Goal: Register for event/course

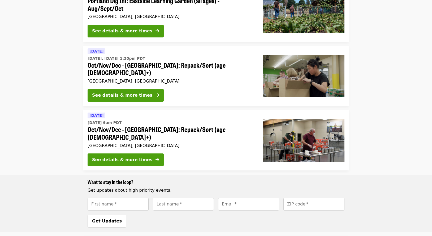
scroll to position [186, 0]
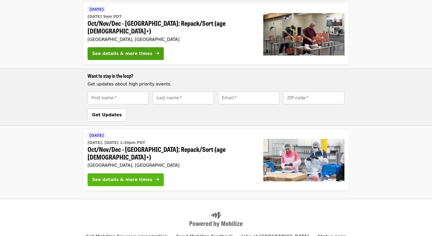
click at [156, 177] on icon "arrow-right icon" at bounding box center [158, 179] width 4 height 5
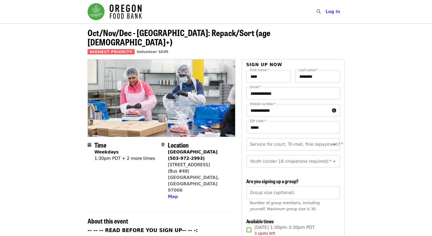
scroll to position [106, 0]
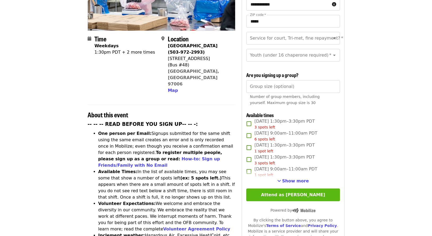
click at [297, 189] on button "Attend as Kari" at bounding box center [293, 194] width 94 height 13
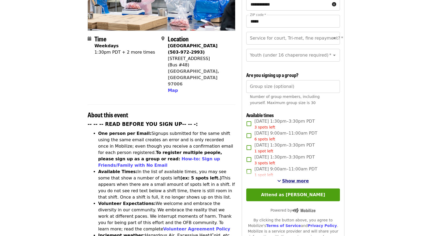
click at [297, 181] on span "Show more" at bounding box center [295, 180] width 27 height 5
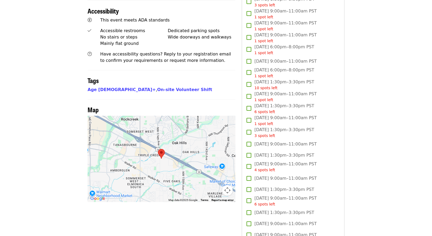
scroll to position [425, 0]
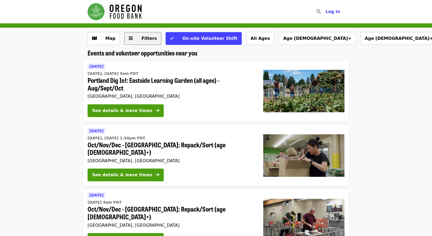
click at [143, 43] on button "Filters" at bounding box center [142, 38] width 37 height 13
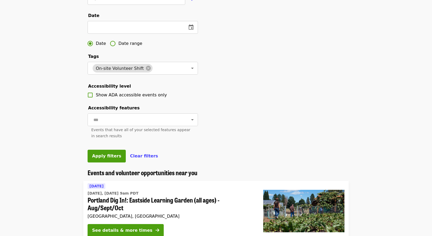
scroll to position [239, 0]
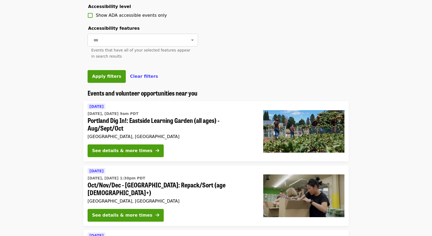
click at [135, 196] on span "Oct/Nov/Dec - [GEOGRAPHIC_DATA]: Repack/Sort (age [DEMOGRAPHIC_DATA]+)" at bounding box center [171, 188] width 167 height 15
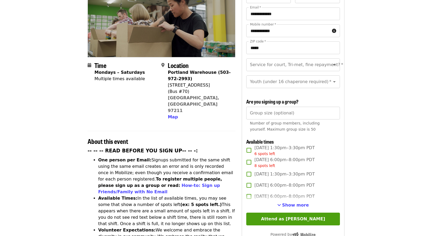
scroll to position [159, 0]
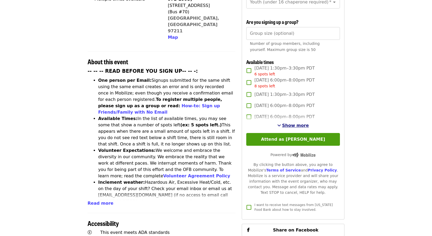
click at [295, 124] on span "Show more" at bounding box center [295, 125] width 27 height 5
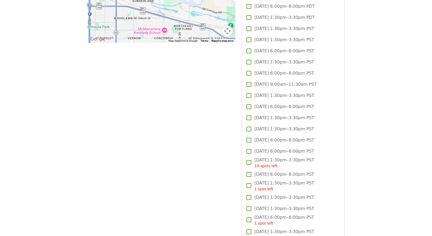
scroll to position [425, 0]
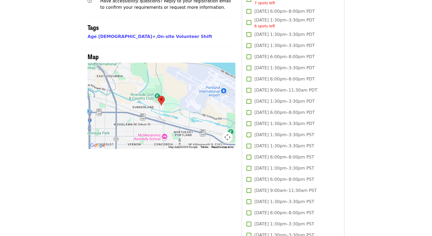
drag, startPoint x: 340, startPoint y: 100, endPoint x: 341, endPoint y: 143, distance: 42.7
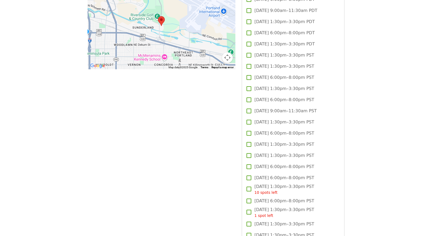
click at [338, 124] on div "Thu, Nov 6, 1:30pm–3:30pm PST" at bounding box center [293, 122] width 94 height 11
drag, startPoint x: 321, startPoint y: 60, endPoint x: 324, endPoint y: 112, distance: 51.8
click at [324, 112] on div "Thu, Oct 9, 6:00pm–8:00pm PDT Sat, Oct 11, 1:00pm–3:00pm PDT 2 spots left Mon, …" at bounding box center [293, 228] width 94 height 924
drag, startPoint x: 328, startPoint y: 103, endPoint x: 331, endPoint y: 99, distance: 5.1
click at [328, 103] on label "Wed, Nov 5, 6:00pm–8:00pm PST" at bounding box center [289, 99] width 92 height 11
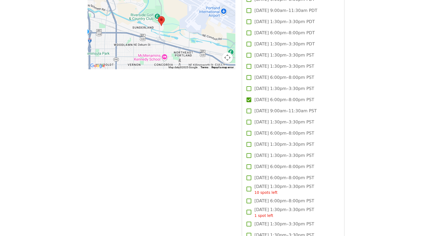
click at [273, 97] on span "Wed, Nov 5, 6:00pm–8:00pm PST" at bounding box center [285, 100] width 60 height 6
click at [314, 163] on span "Tue, Nov 11, 6:00pm–8:00pm PST" at bounding box center [285, 166] width 60 height 6
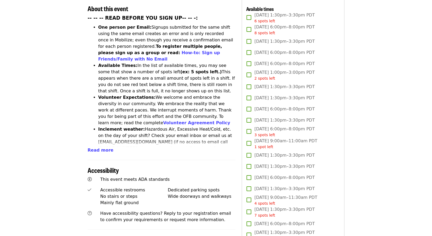
scroll to position [106, 0]
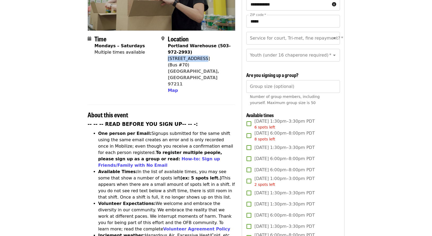
drag, startPoint x: 200, startPoint y: 49, endPoint x: 169, endPoint y: 48, distance: 31.9
click at [169, 55] on div "7900 NE 33rd Dr" at bounding box center [199, 58] width 63 height 6
copy div "7900 NE 33rd Dr"
click at [279, 91] on input "Group size (optional)" at bounding box center [293, 86] width 94 height 13
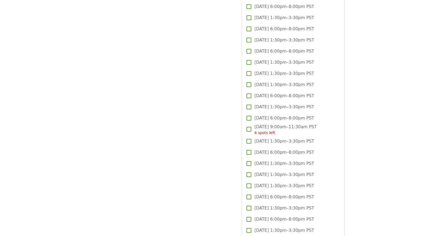
scroll to position [1008, 0]
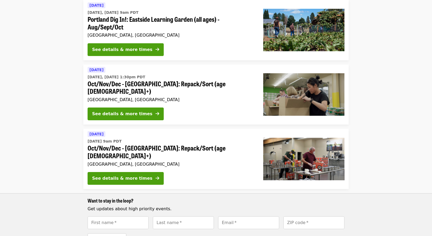
scroll to position [34, 0]
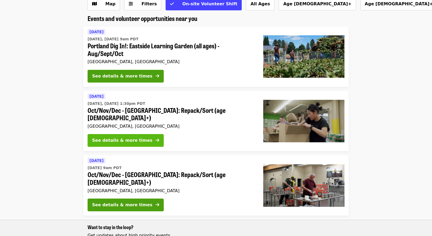
click at [133, 137] on div "See details & more times" at bounding box center [122, 140] width 60 height 6
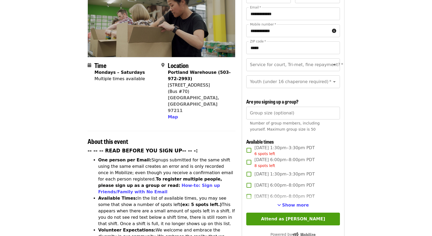
scroll to position [133, 0]
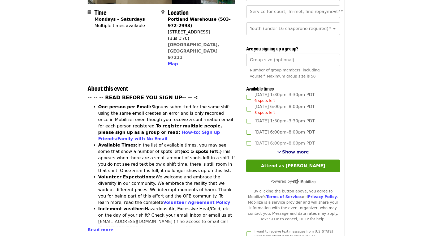
click at [284, 149] on button "Show more" at bounding box center [293, 152] width 32 height 6
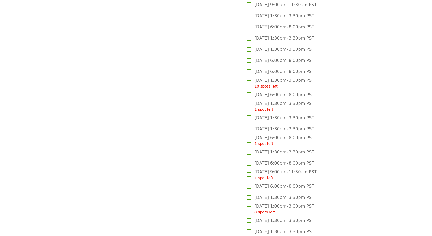
scroll to position [637, 0]
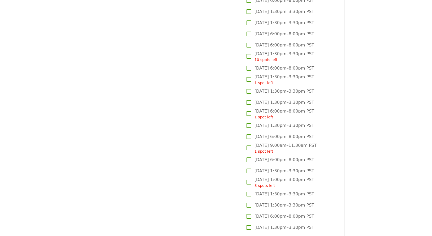
click at [291, 179] on span "Sat, Nov 22, 1:00pm–3:00pm PST 8 spots left" at bounding box center [285, 182] width 60 height 12
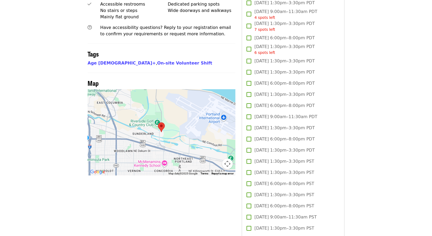
scroll to position [265, 0]
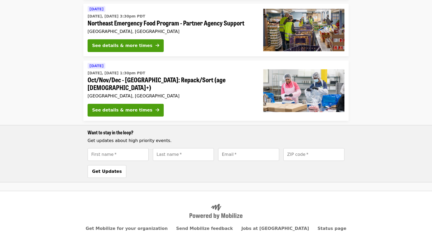
scroll to position [171, 0]
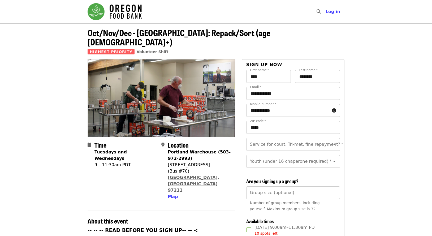
scroll to position [80, 0]
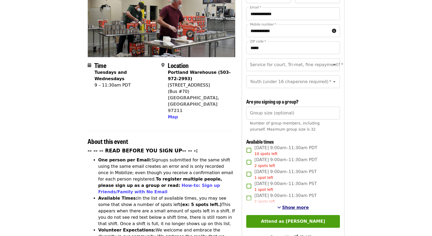
click at [298, 207] on span "Show more" at bounding box center [295, 207] width 27 height 5
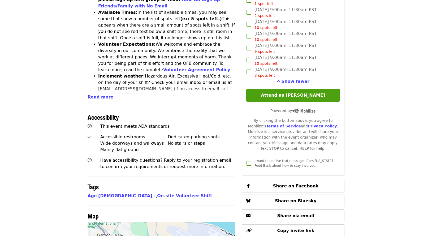
scroll to position [345, 0]
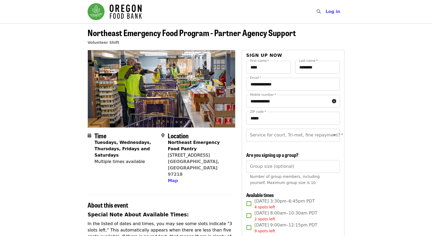
scroll to position [80, 0]
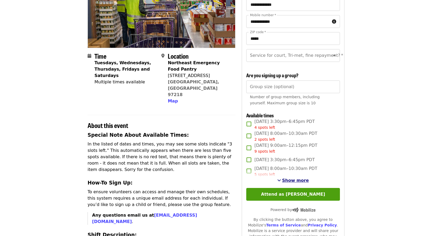
click at [296, 183] on span "Show more" at bounding box center [295, 180] width 27 height 5
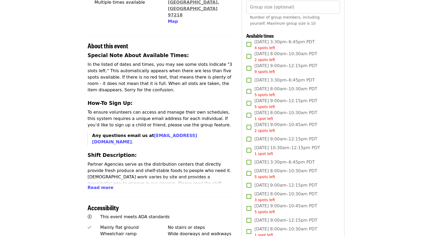
scroll to position [186, 0]
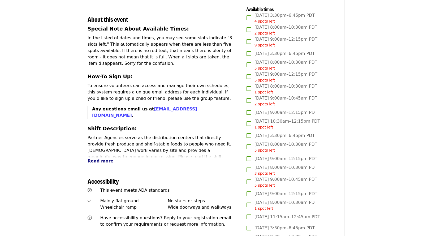
click at [104, 158] on span "Read more" at bounding box center [101, 160] width 26 height 5
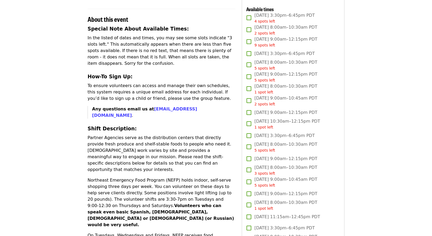
scroll to position [265, 0]
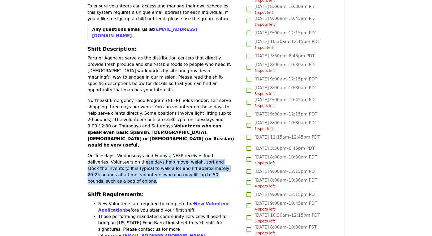
drag, startPoint x: 119, startPoint y: 117, endPoint x: 205, endPoint y: 128, distance: 86.5
click at [205, 153] on p "On Tuesdays, Wednesdays and Fridays, NEFP receives food deliveries. Volunteers …" at bounding box center [162, 169] width 148 height 32
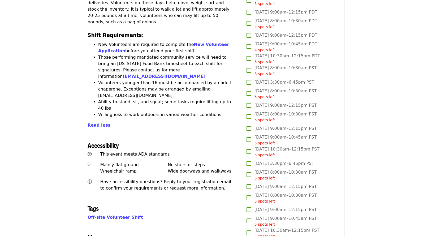
scroll to position [318, 0]
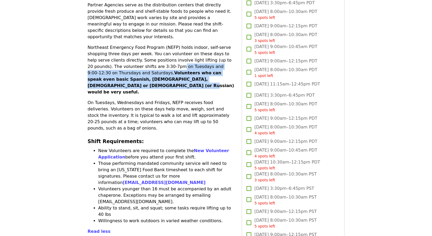
drag, startPoint x: 123, startPoint y: 32, endPoint x: 191, endPoint y: 47, distance: 70.2
click at [191, 47] on p "Northeast Emergency Food Program (NEFP) holds indoor, self-serve shopping three…" at bounding box center [162, 69] width 148 height 51
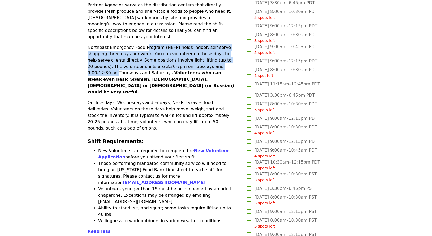
drag, startPoint x: 162, startPoint y: 19, endPoint x: 184, endPoint y: 34, distance: 27.0
click at [184, 44] on p "Northeast Emergency Food Program (NEFP) holds indoor, self-serve shopping three…" at bounding box center [162, 69] width 148 height 51
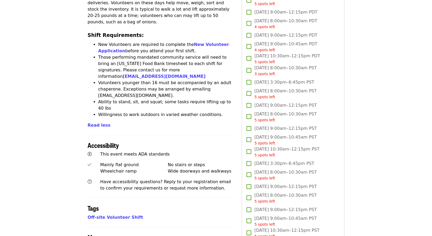
scroll to position [504, 0]
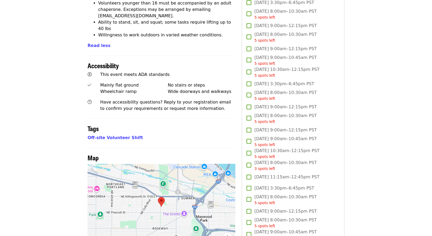
click at [277, 133] on span "Sat, Nov 15, 9:00am–12:15pm PST" at bounding box center [286, 130] width 62 height 6
